Goal: Task Accomplishment & Management: Manage account settings

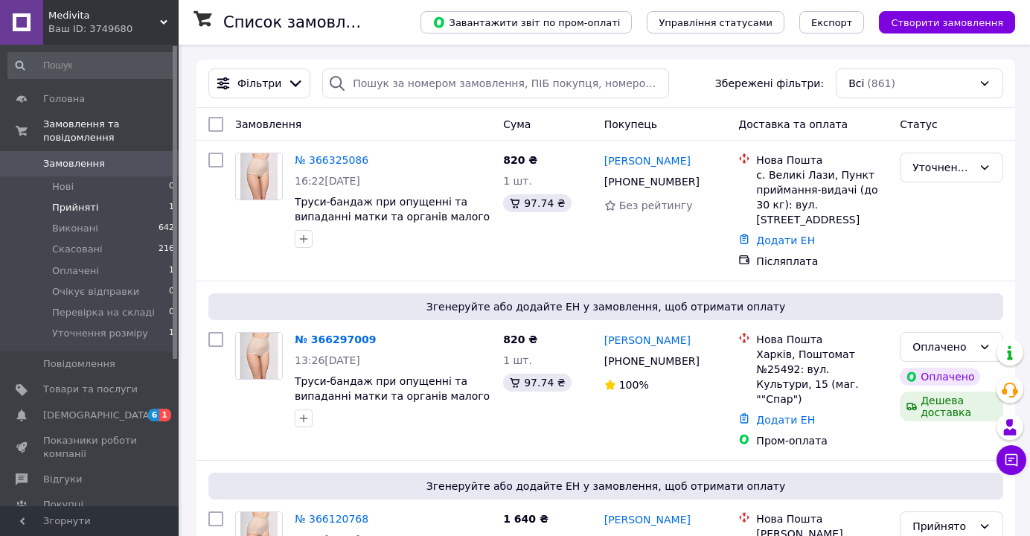
click at [79, 209] on span "Прийняті" at bounding box center [75, 207] width 46 height 13
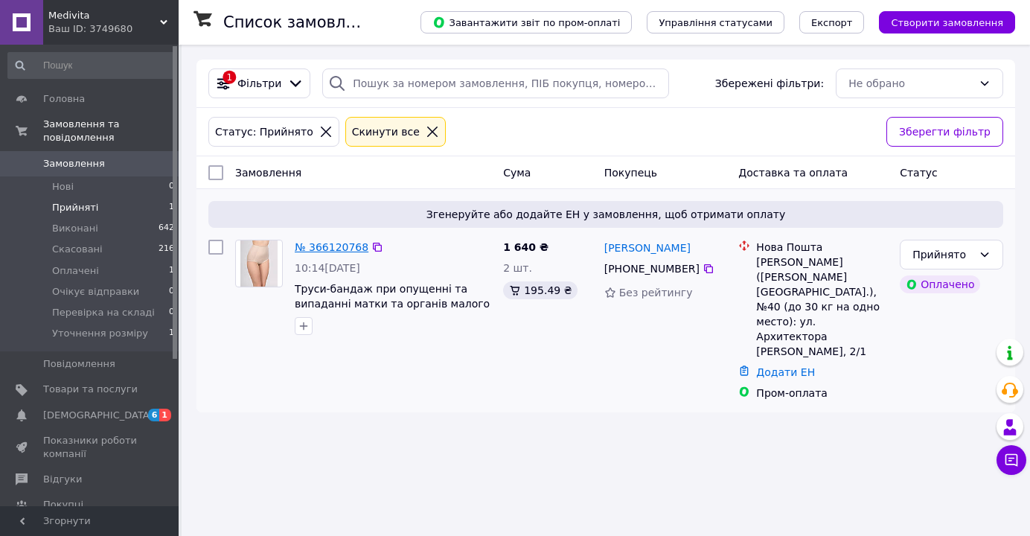
click at [341, 244] on link "№ 366120768" at bounding box center [332, 247] width 74 height 12
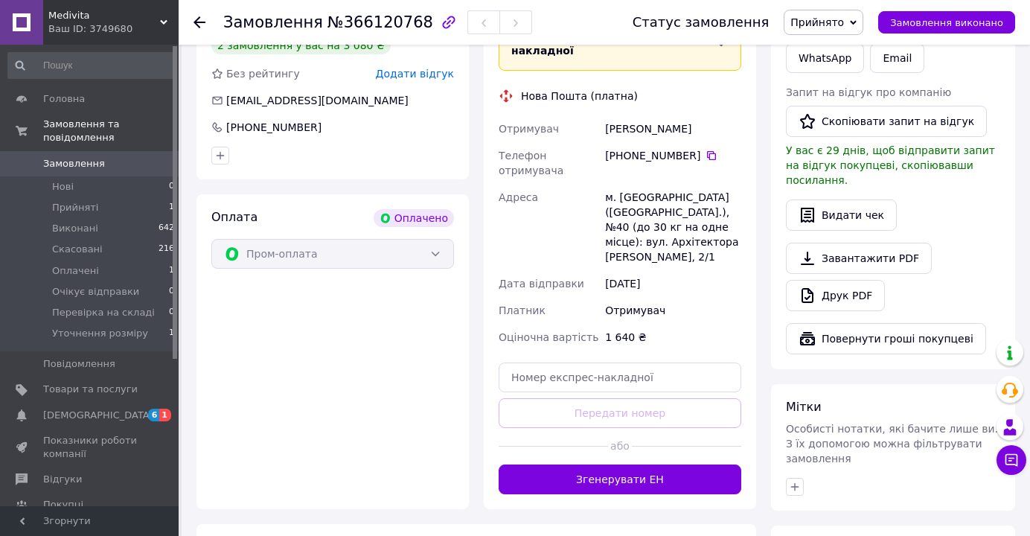
scroll to position [408, 0]
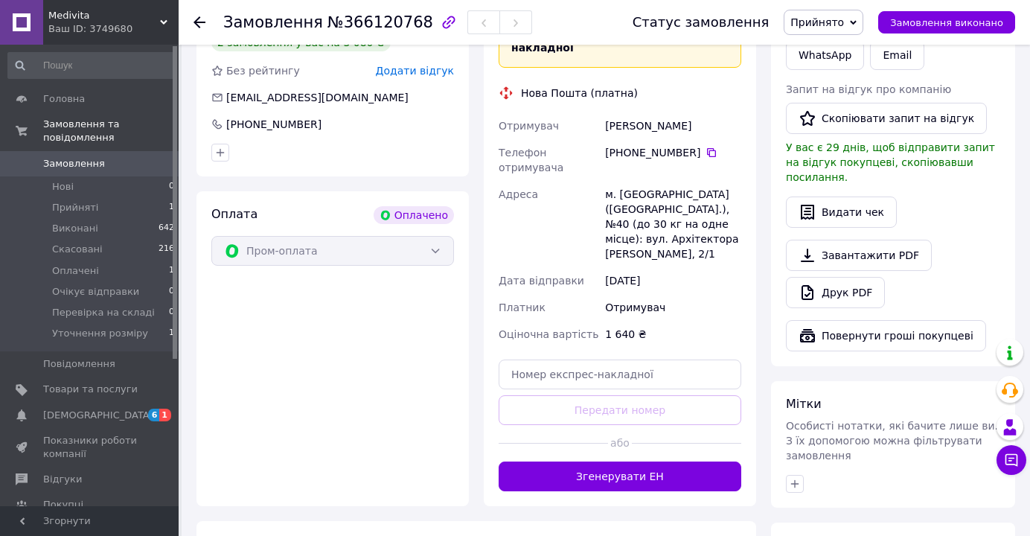
click at [554, 328] on div "Доставка [PERSON_NAME] Вкажіть номер експрес-накладної Обов'язково введіть номе…" at bounding box center [620, 238] width 243 height 508
click at [554, 360] on input "text" at bounding box center [620, 375] width 243 height 30
paste input "59001474496490"
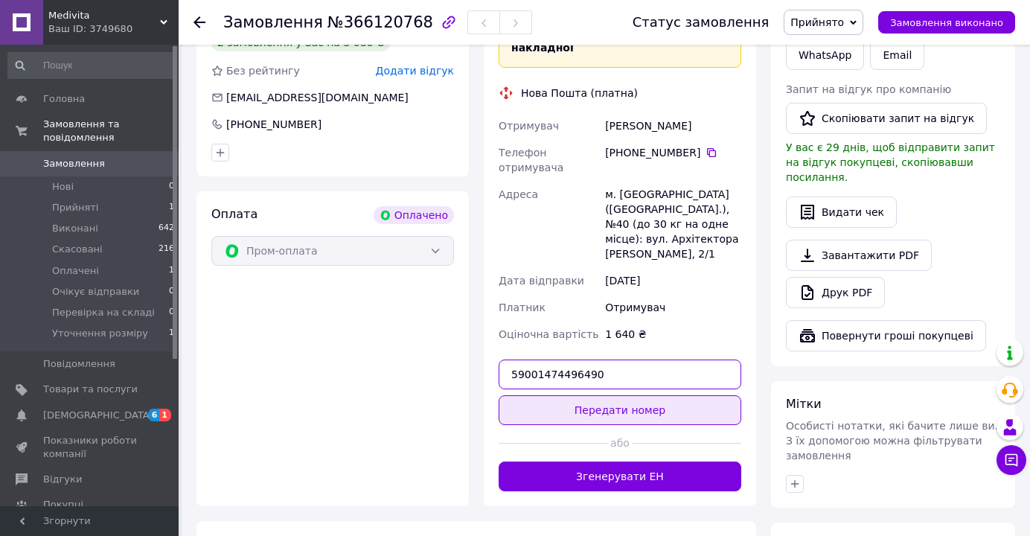
type input "59001474496490"
click at [558, 395] on button "Передати номер" at bounding box center [620, 410] width 243 height 30
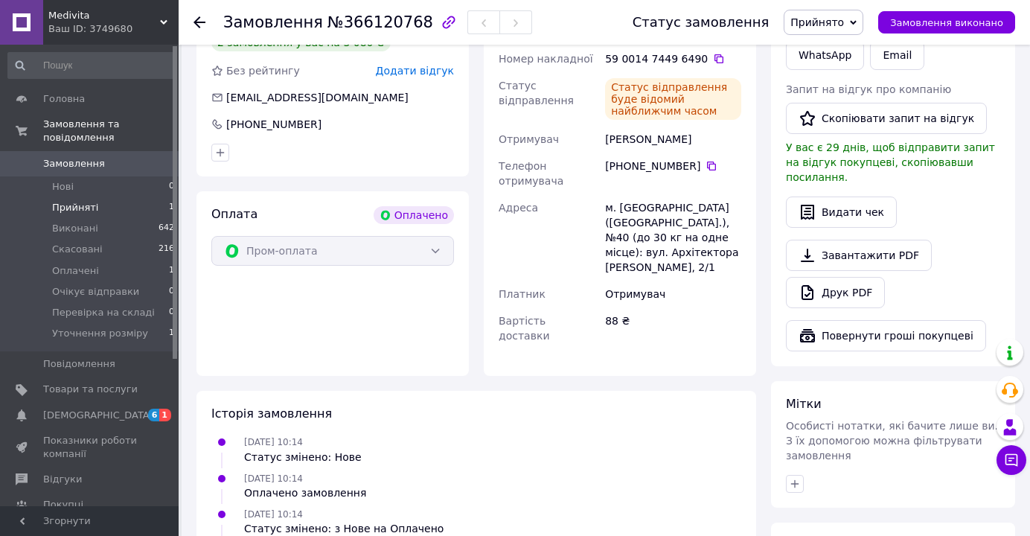
click at [99, 211] on li "Прийняті 1" at bounding box center [91, 207] width 183 height 21
